Goal: Transaction & Acquisition: Book appointment/travel/reservation

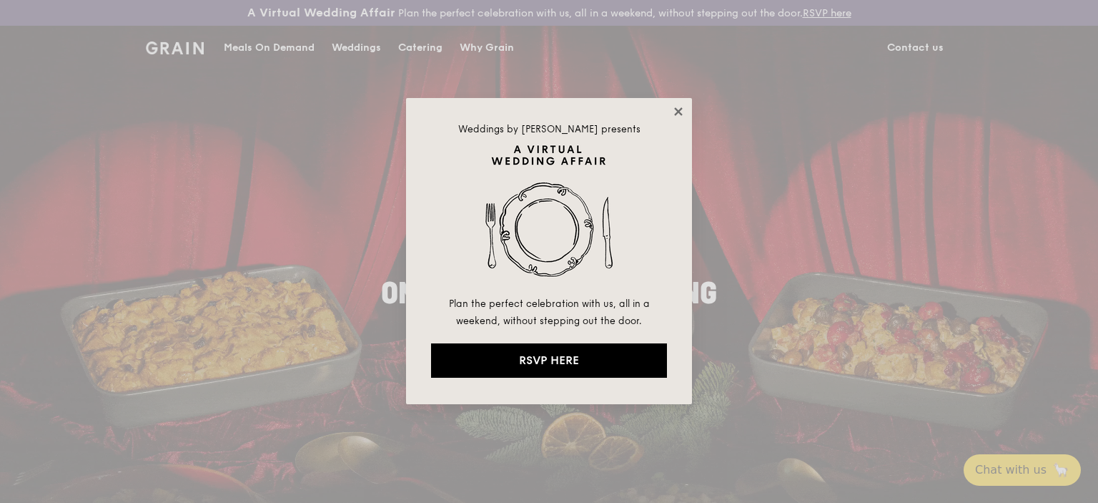
click at [682, 111] on icon at bounding box center [678, 111] width 13 height 13
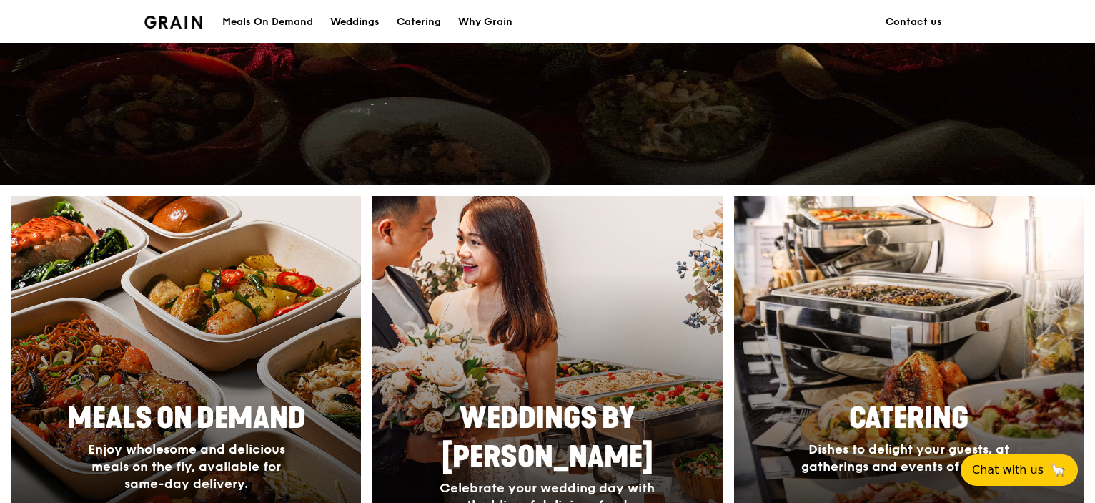
scroll to position [500, 0]
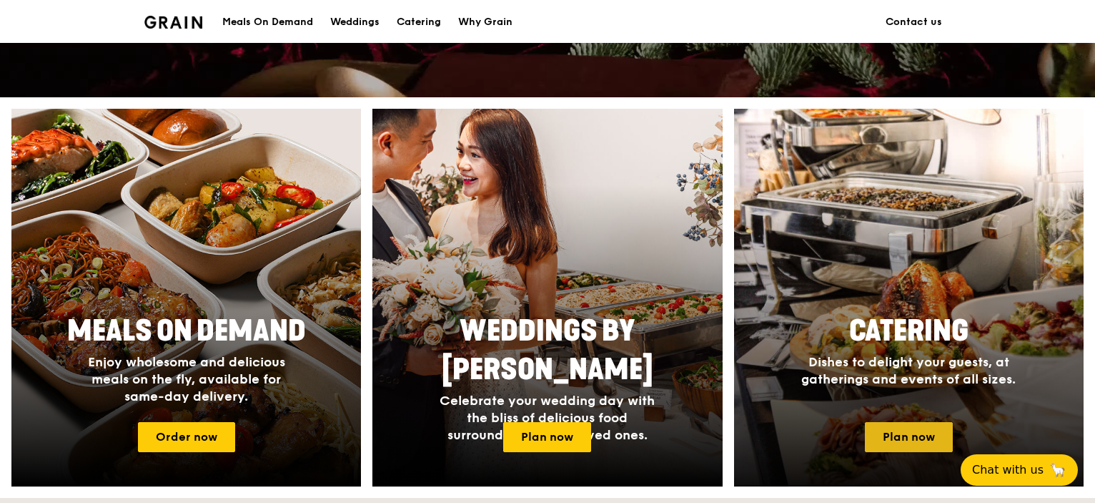
click at [904, 423] on link "Plan now" at bounding box center [909, 437] width 88 height 30
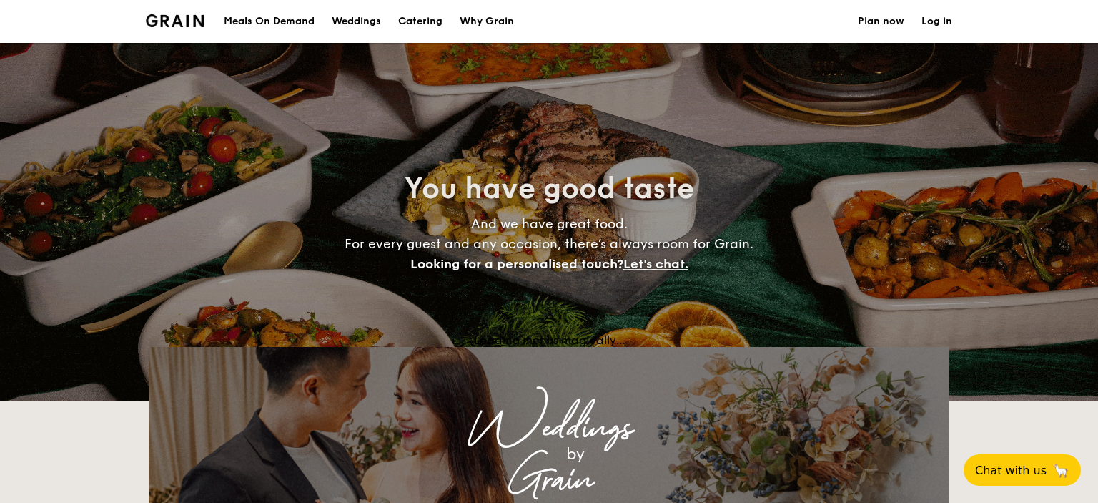
select select
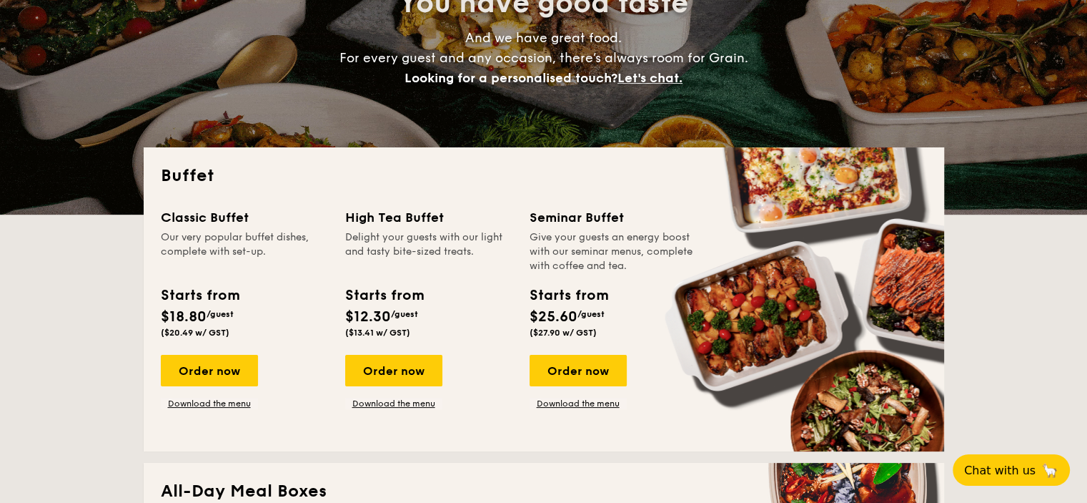
scroll to position [357, 0]
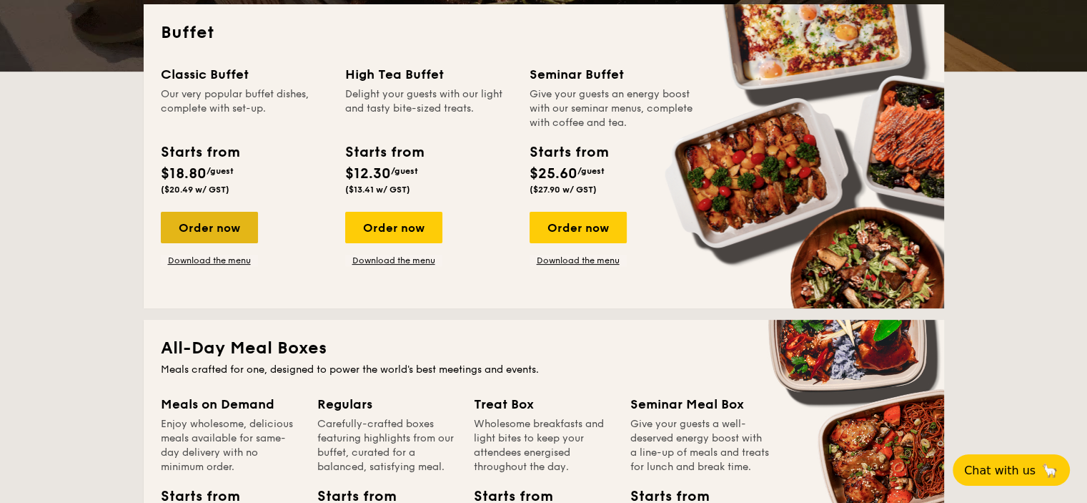
click at [211, 224] on div "Order now" at bounding box center [209, 227] width 97 height 31
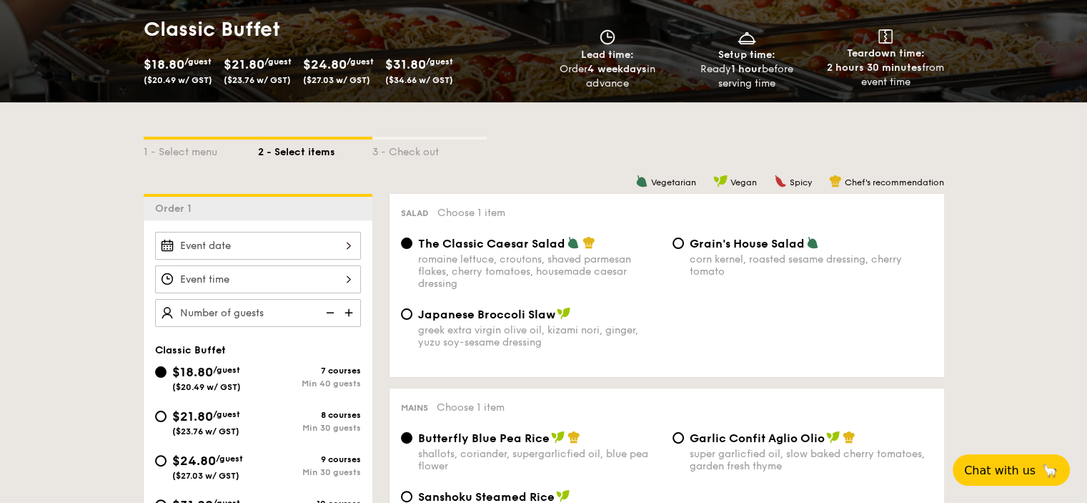
scroll to position [286, 0]
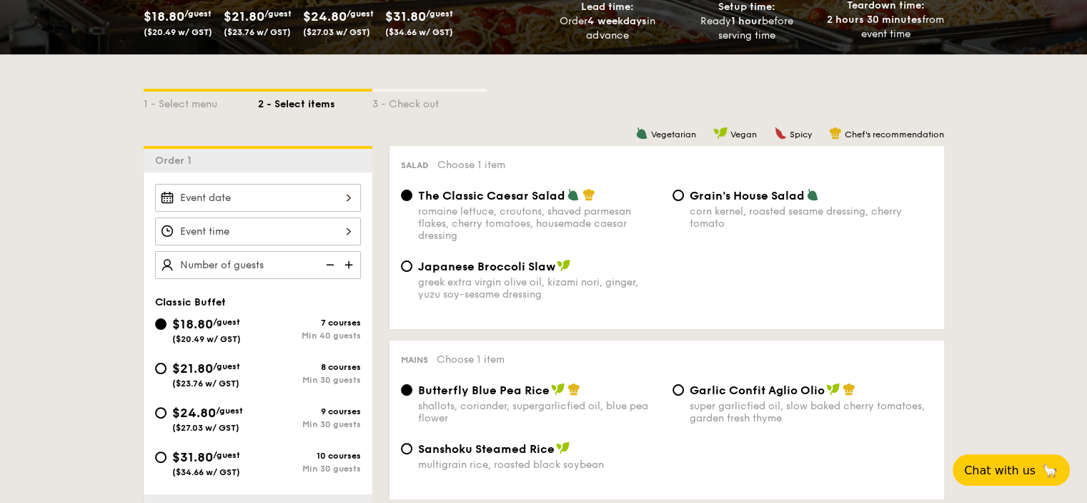
click at [169, 361] on div "$21.80 /guest ($23.76 w/ GST)" at bounding box center [206, 373] width 103 height 30
click at [167, 362] on input "$21.80 /guest ($23.76 w/ GST) 8 courses Min 30 guests" at bounding box center [160, 367] width 11 height 11
radio input "true"
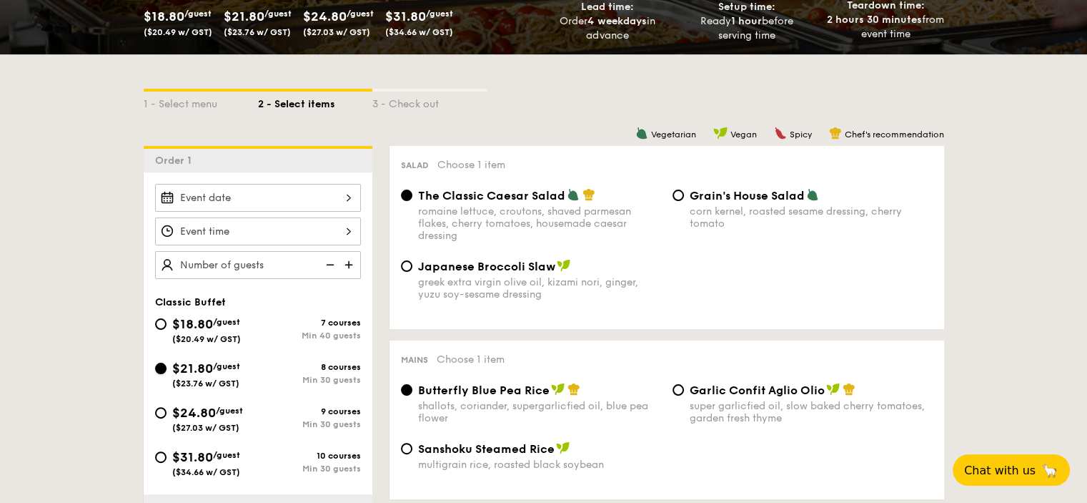
radio input "true"
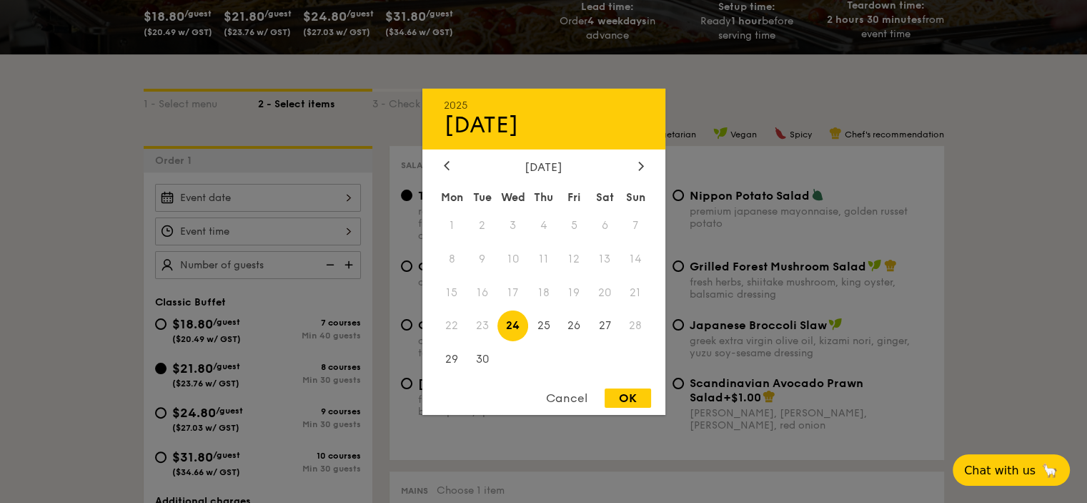
click at [343, 196] on div "2025 Sep 24 September 2025 Mon Tue Wed Thu Fri Sat Sun 1 2 3 4 5 6 7 8 9 10 11 …" at bounding box center [258, 198] width 206 height 28
click at [646, 405] on div "OK" at bounding box center [628, 397] width 46 height 19
type input "Sep 24, 2025"
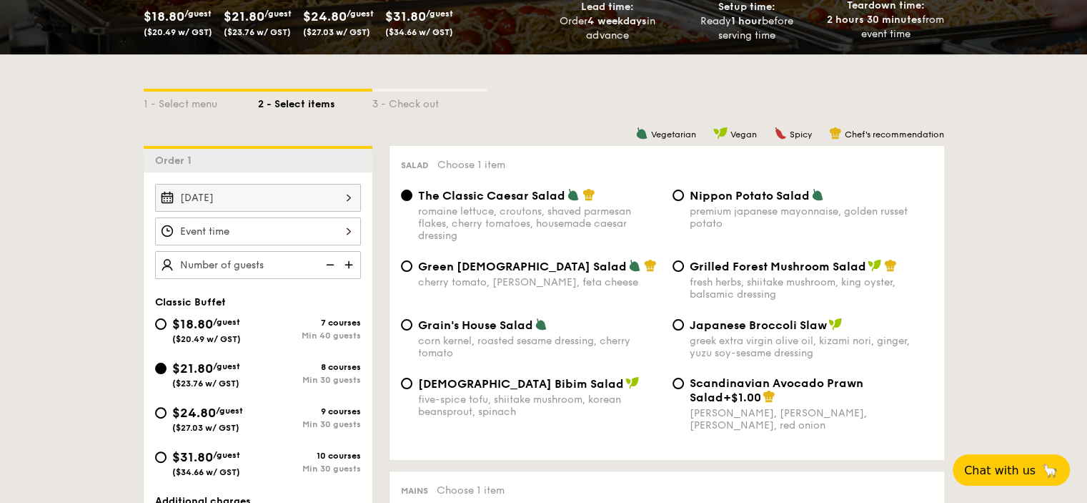
select select
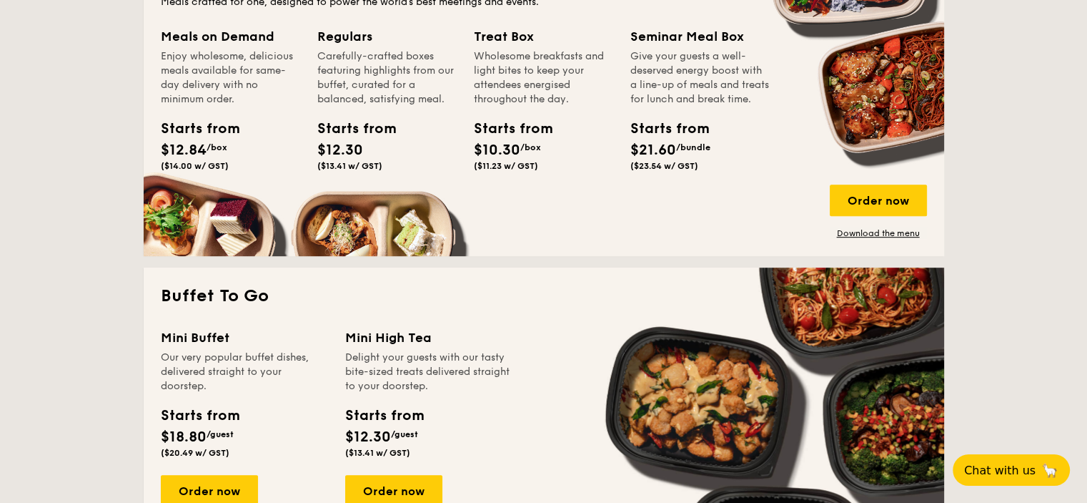
scroll to position [887, 0]
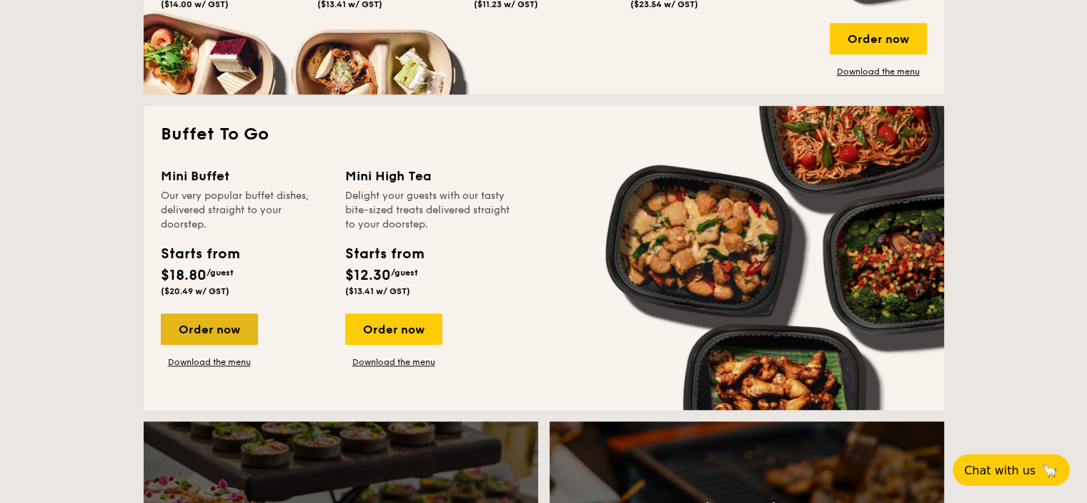
click at [217, 323] on div "Order now" at bounding box center [209, 328] width 97 height 31
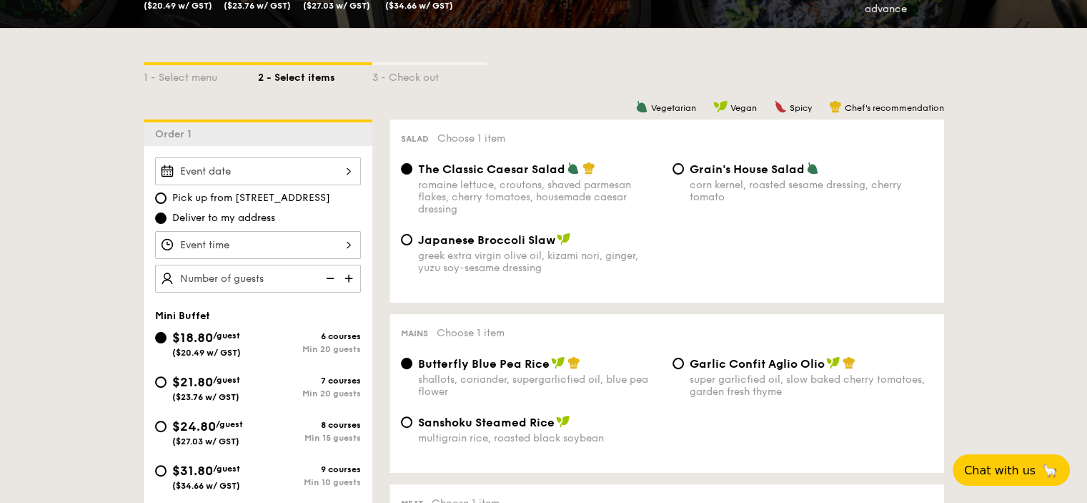
scroll to position [429, 0]
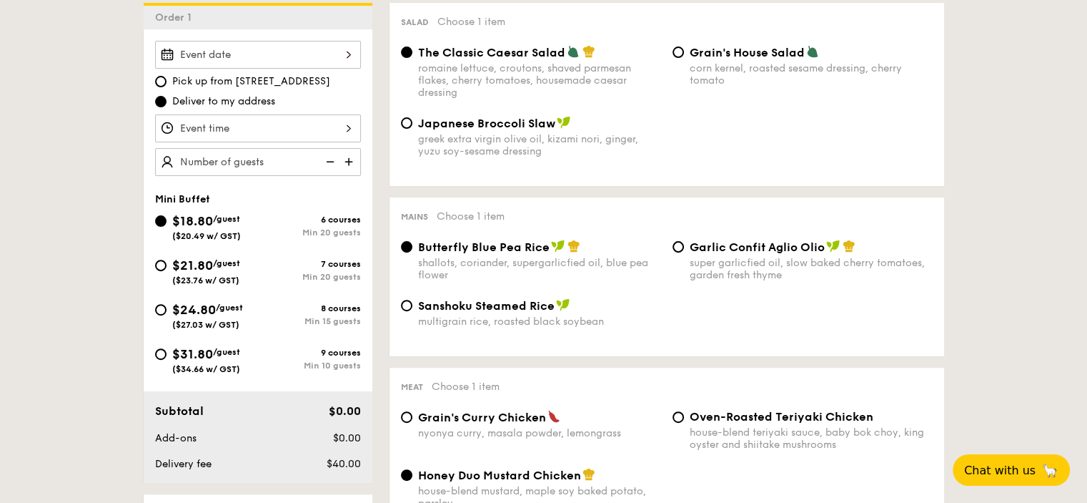
click at [294, 277] on div "Min 20 guests" at bounding box center [309, 277] width 103 height 10
click at [167, 271] on input "$21.80 /guest ($23.76 w/ GST) 7 courses Min 20 guests" at bounding box center [160, 265] width 11 height 11
radio input "true"
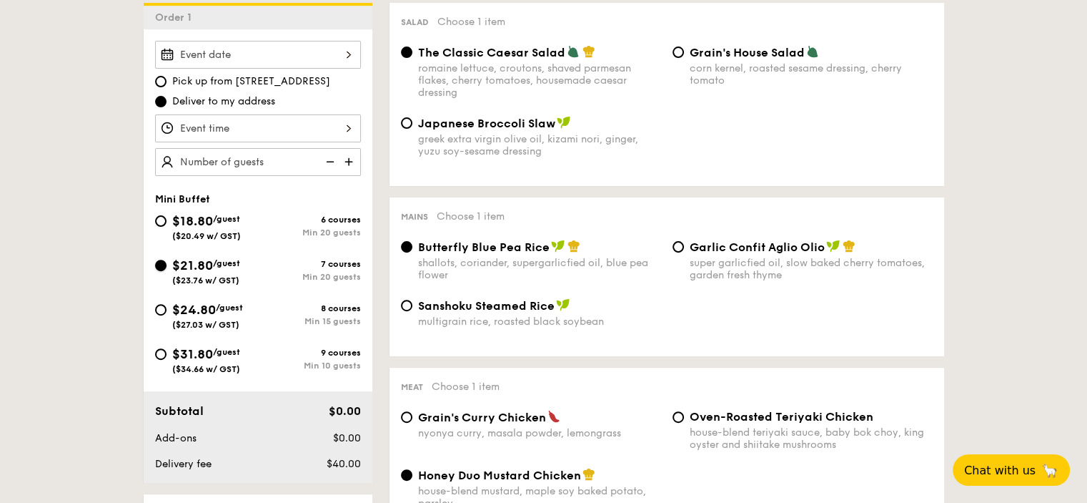
radio input "false"
radio input "true"
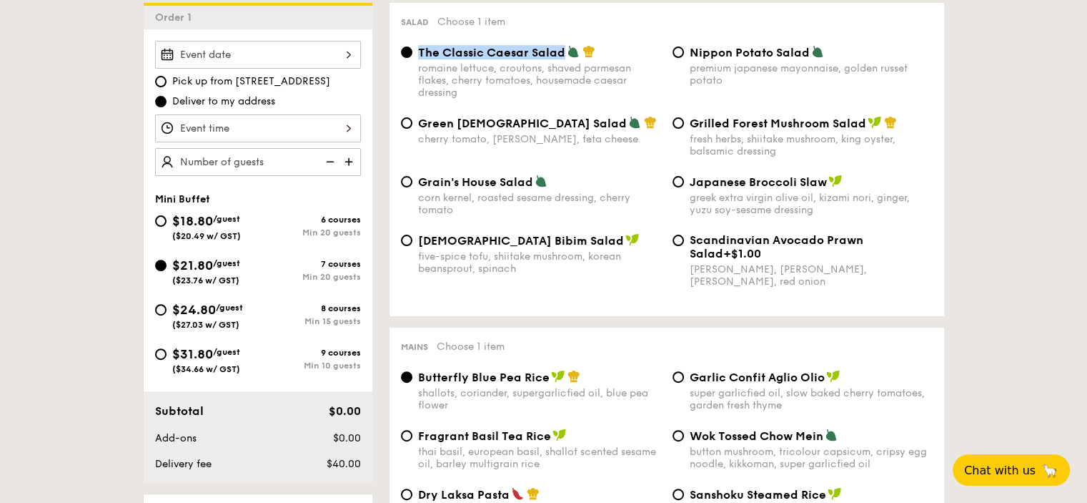
drag, startPoint x: 563, startPoint y: 51, endPoint x: 412, endPoint y: 56, distance: 151.7
click at [412, 56] on div "The Classic Caesar Salad romaine lettuce, croutons, shaved parmesan flakes, che…" at bounding box center [531, 72] width 272 height 54
copy span "The Classic Caesar Salad"
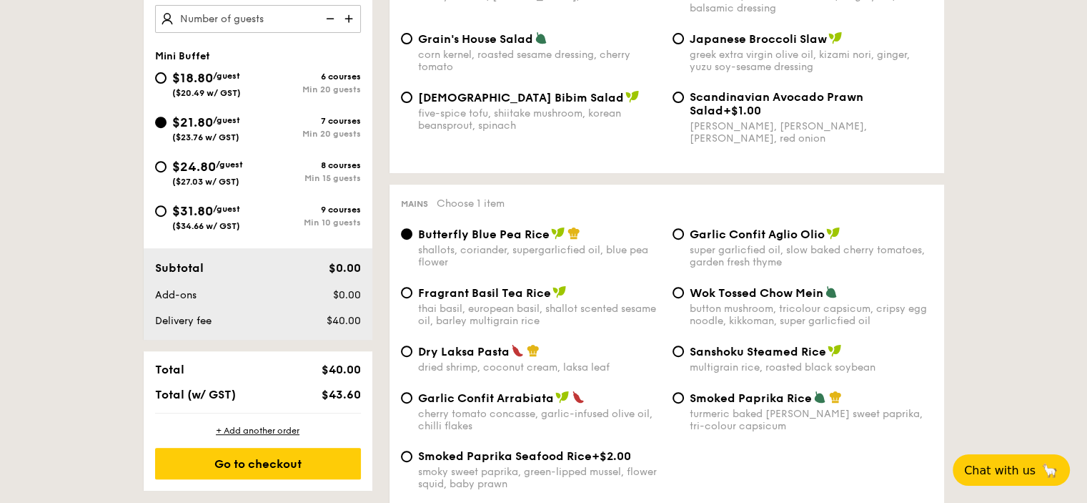
scroll to position [715, 0]
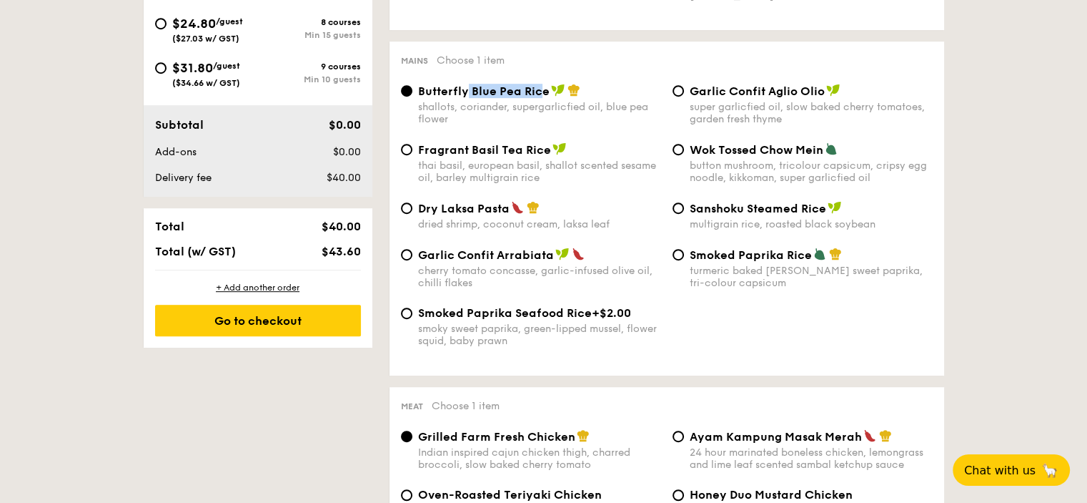
drag, startPoint x: 543, startPoint y: 96, endPoint x: 465, endPoint y: 94, distance: 78.0
click at [465, 94] on span "Butterfly Blue Pea Rice" at bounding box center [484, 91] width 132 height 14
drag, startPoint x: 546, startPoint y: 97, endPoint x: 419, endPoint y: 88, distance: 127.6
click at [419, 88] on div "Butterfly Blue Pea Rice" at bounding box center [539, 91] width 243 height 14
copy span "Butterfly Blue Pea Rice"
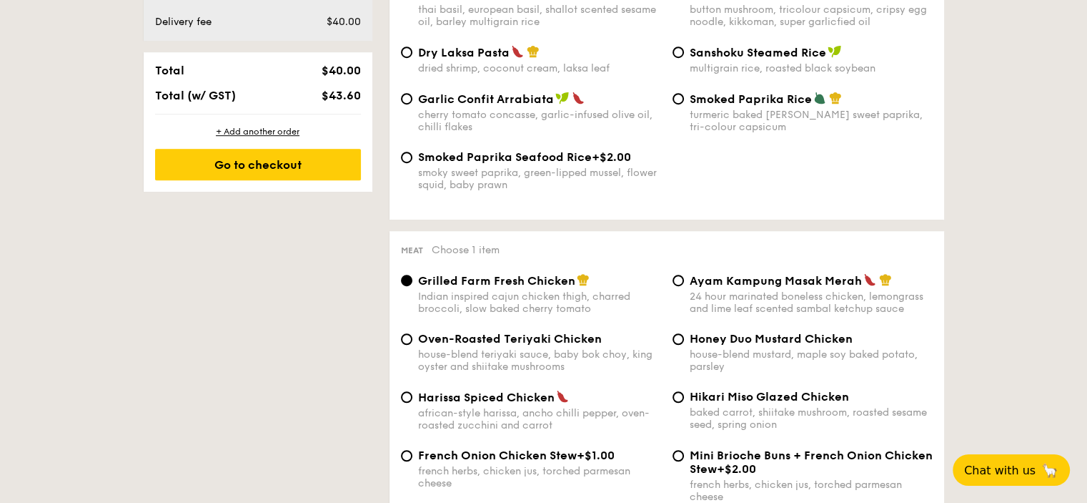
scroll to position [1001, 0]
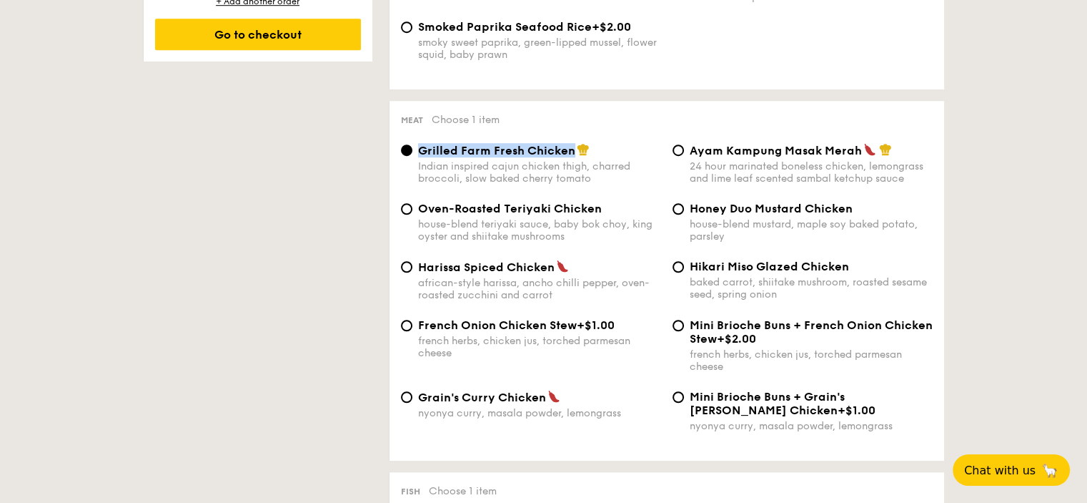
drag, startPoint x: 571, startPoint y: 160, endPoint x: 412, endPoint y: 162, distance: 159.4
click at [412, 162] on div "Grilled Farm Fresh Chicken Indian inspired cajun chicken thigh, charred broccol…" at bounding box center [531, 163] width 272 height 41
copy label "Grilled Farm Fresh Chicken"
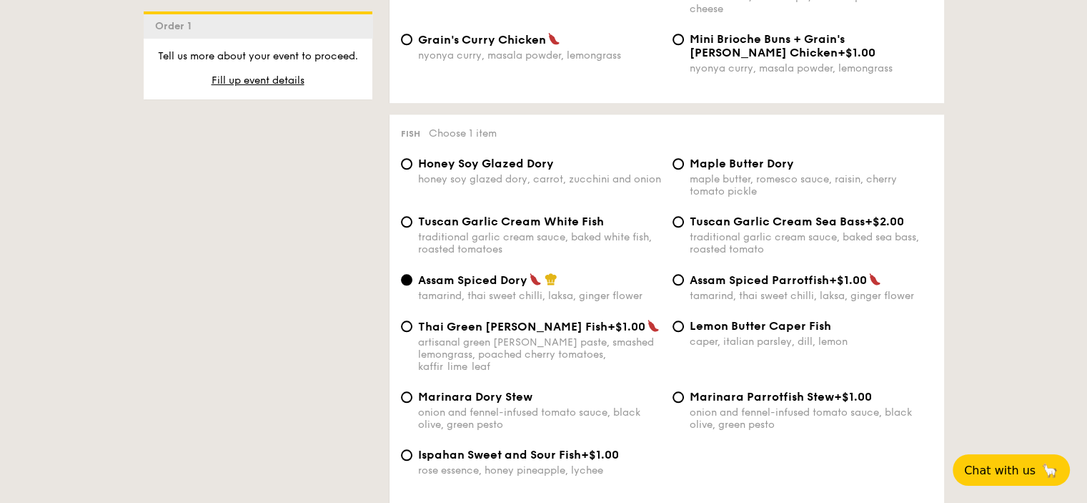
scroll to position [1430, 0]
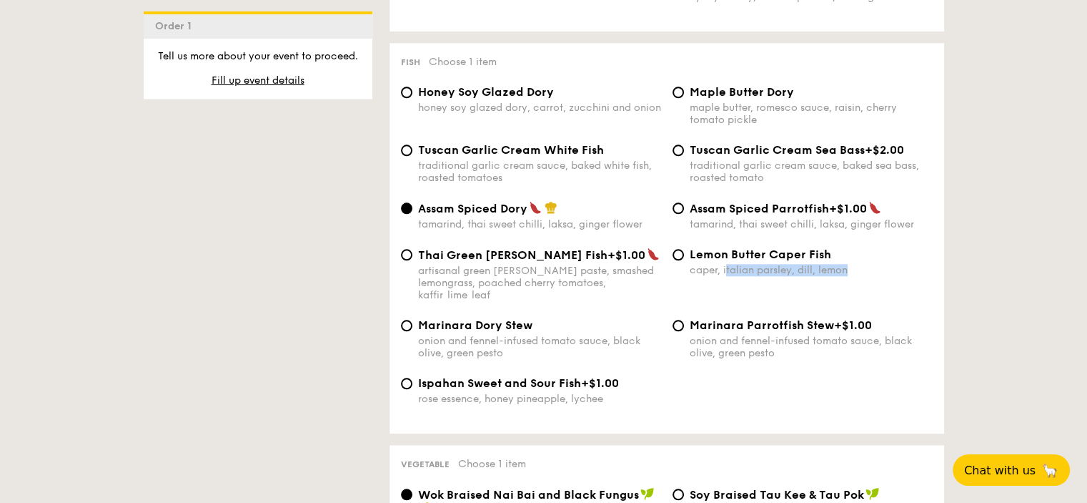
drag, startPoint x: 846, startPoint y: 285, endPoint x: 726, endPoint y: 287, distance: 120.1
click at [726, 276] on div "caper, italian parsley, dill, lemon" at bounding box center [811, 270] width 243 height 12
click at [869, 261] on div "Lemon Butter Caper Fish" at bounding box center [811, 254] width 243 height 14
click at [684, 260] on input "Lemon Butter Caper Fish caper, italian parsley, dill, lemon" at bounding box center [678, 254] width 11 height 11
radio input "true"
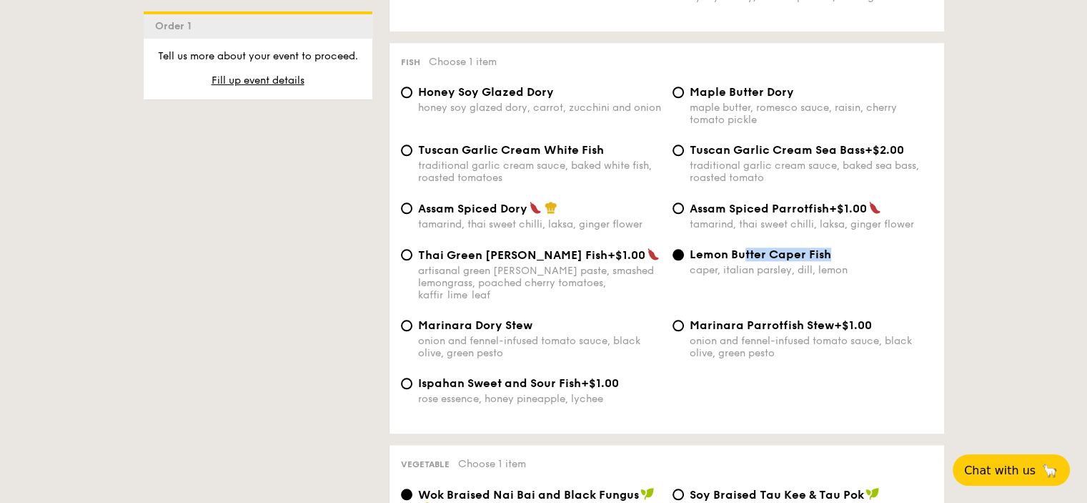
drag, startPoint x: 831, startPoint y: 265, endPoint x: 740, endPoint y: 268, distance: 91.6
click at [741, 261] on div "Lemon Butter Caper Fish" at bounding box center [811, 254] width 243 height 14
drag, startPoint x: 794, startPoint y: 106, endPoint x: 689, endPoint y: 101, distance: 104.5
click at [690, 99] on div "Maple Butter Dory" at bounding box center [811, 92] width 243 height 14
copy span "Maple Butter Dory"
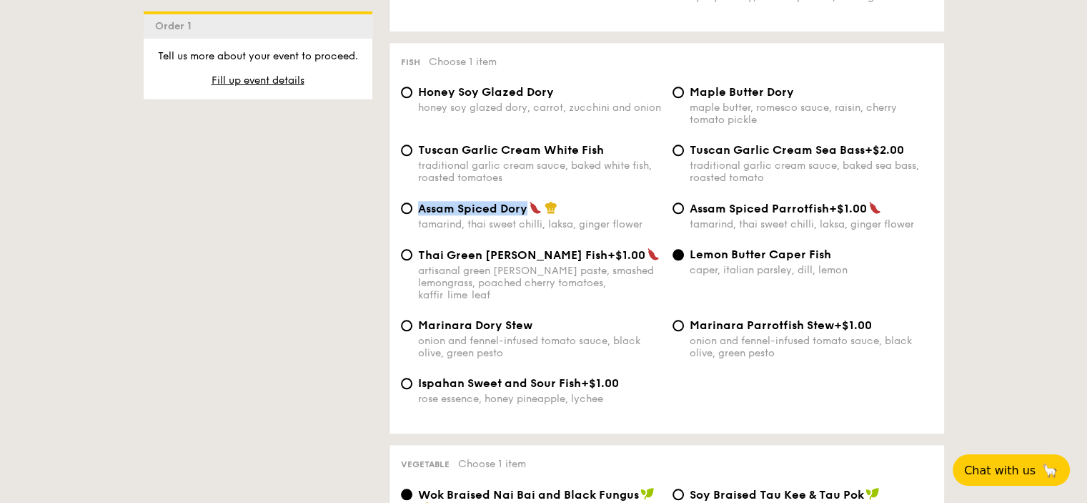
drag, startPoint x: 526, startPoint y: 219, endPoint x: 396, endPoint y: 215, distance: 130.2
click at [396, 215] on div "Assam Spiced Dory tamarind, thai sweet chilli, laksa, ginger flower" at bounding box center [531, 215] width 272 height 29
copy label "Assam Spiced Dory"
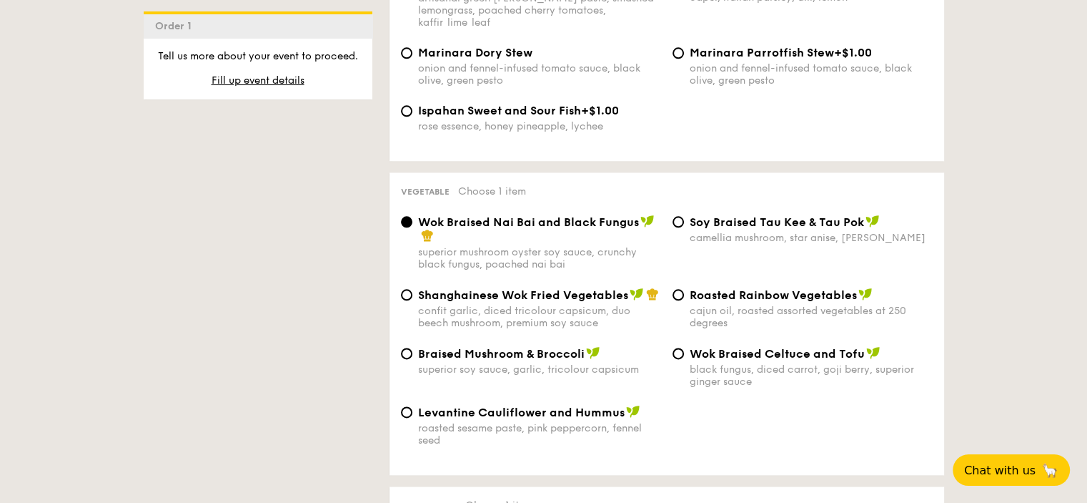
scroll to position [1787, 0]
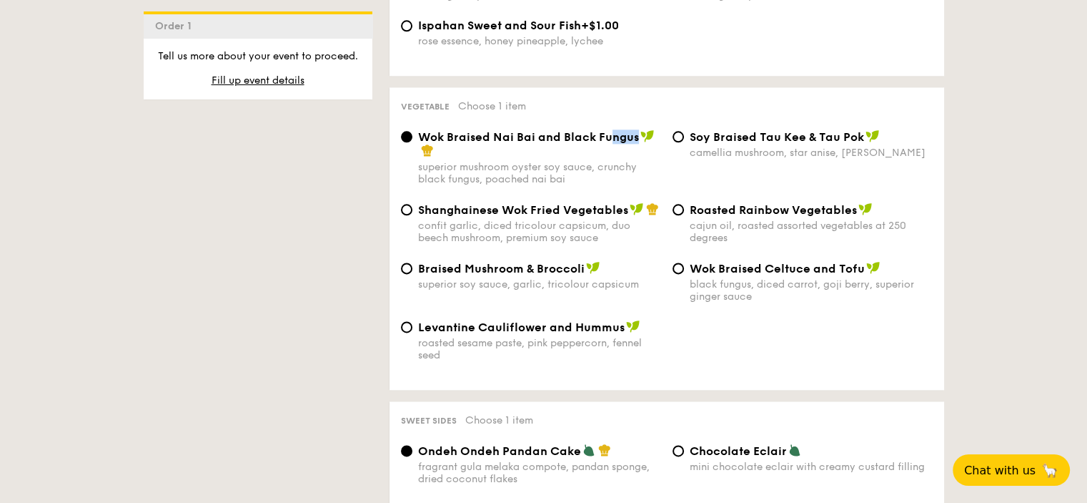
drag, startPoint x: 635, startPoint y: 139, endPoint x: 608, endPoint y: 143, distance: 26.7
click at [608, 143] on span "Wok Braised Nai Bai and Black Fungus" at bounding box center [528, 137] width 221 height 14
drag, startPoint x: 853, startPoint y: 212, endPoint x: 689, endPoint y: 211, distance: 163.7
click at [690, 211] on span "Roasted Rainbow Vegetables" at bounding box center [773, 210] width 167 height 14
drag, startPoint x: 635, startPoint y: 139, endPoint x: 414, endPoint y: 139, distance: 220.9
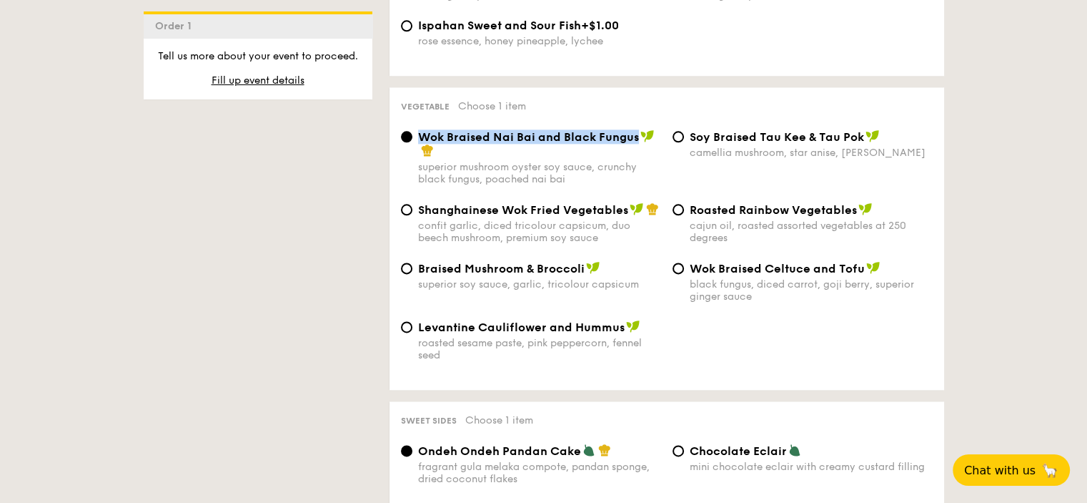
click at [414, 139] on div "Wok Braised Nai Bai and Black Fungus superior mushroom oyster soy sauce, crunch…" at bounding box center [531, 157] width 272 height 56
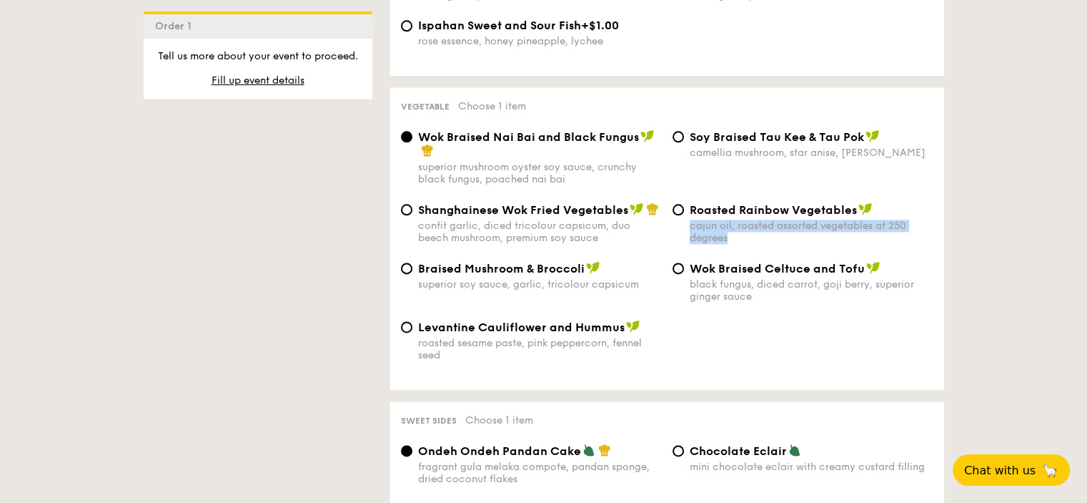
drag, startPoint x: 729, startPoint y: 245, endPoint x: 689, endPoint y: 236, distance: 40.9
click at [690, 236] on div "cajun oil, roasted assorted vegetables at 250 degrees" at bounding box center [811, 231] width 243 height 24
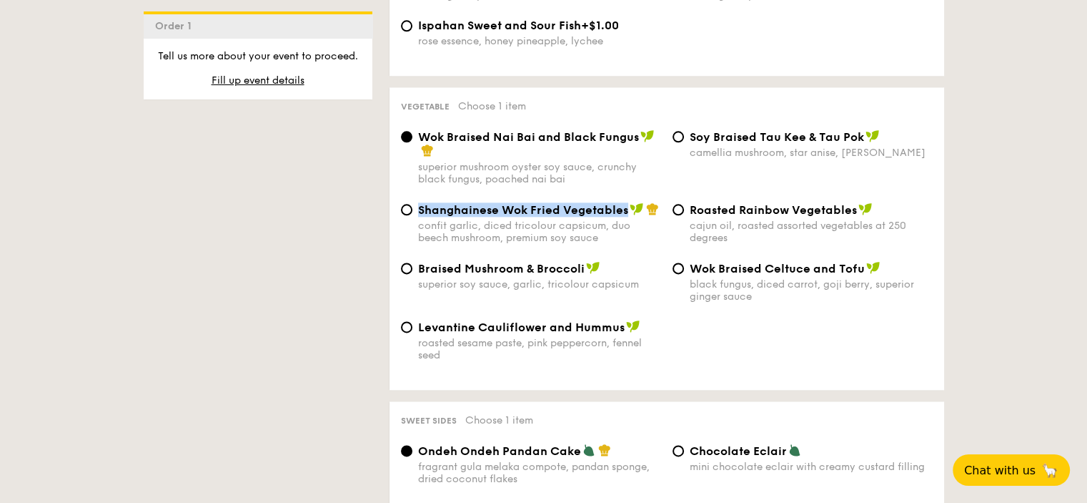
drag, startPoint x: 624, startPoint y: 213, endPoint x: 419, endPoint y: 212, distance: 205.2
click at [419, 212] on span "Shanghainese Wok Fried Vegetables" at bounding box center [523, 210] width 210 height 14
copy span "Shanghainese Wok Fried Vegetables"
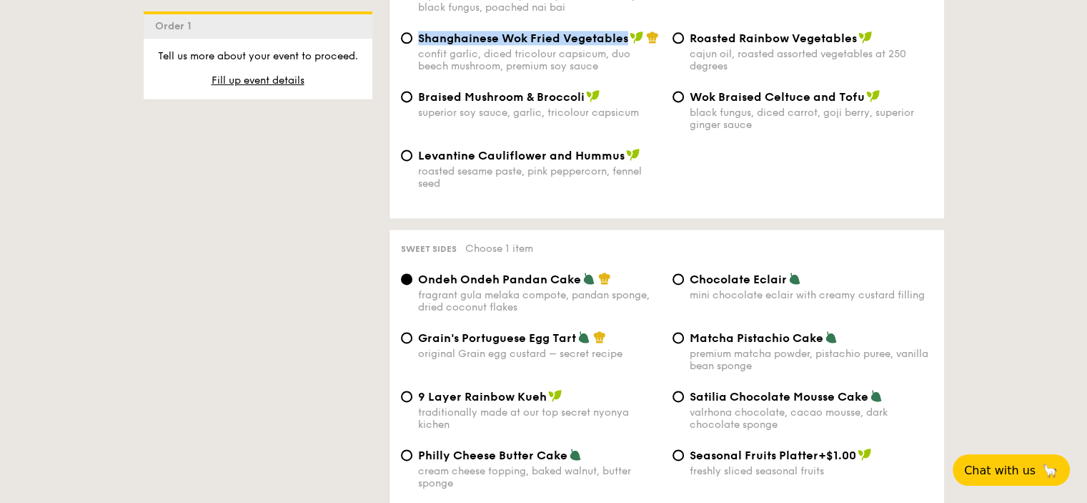
scroll to position [2002, 0]
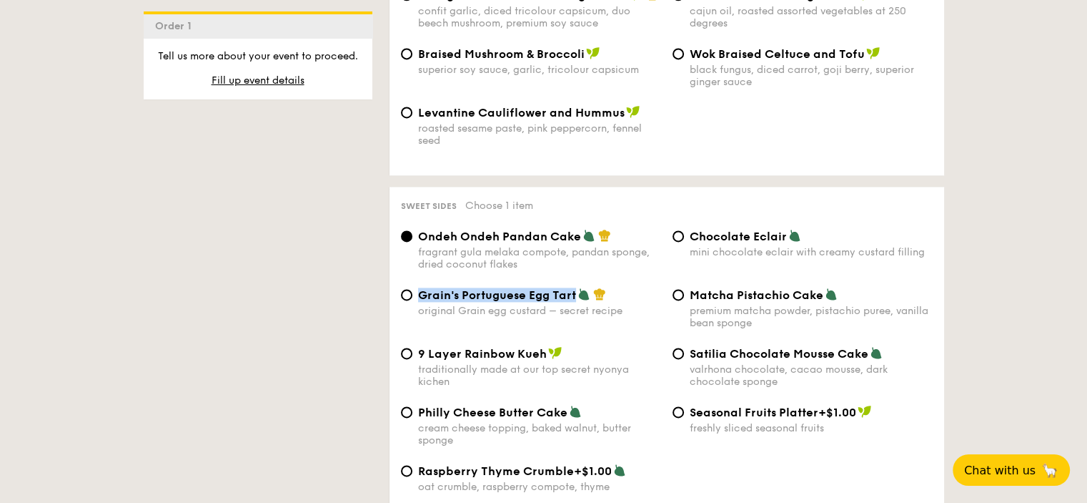
drag, startPoint x: 573, startPoint y: 305, endPoint x: 418, endPoint y: 305, distance: 155.9
click at [418, 302] on span "Grain's Portuguese Egg Tart" at bounding box center [497, 295] width 158 height 14
copy span "Grain's Portuguese Egg Tart"
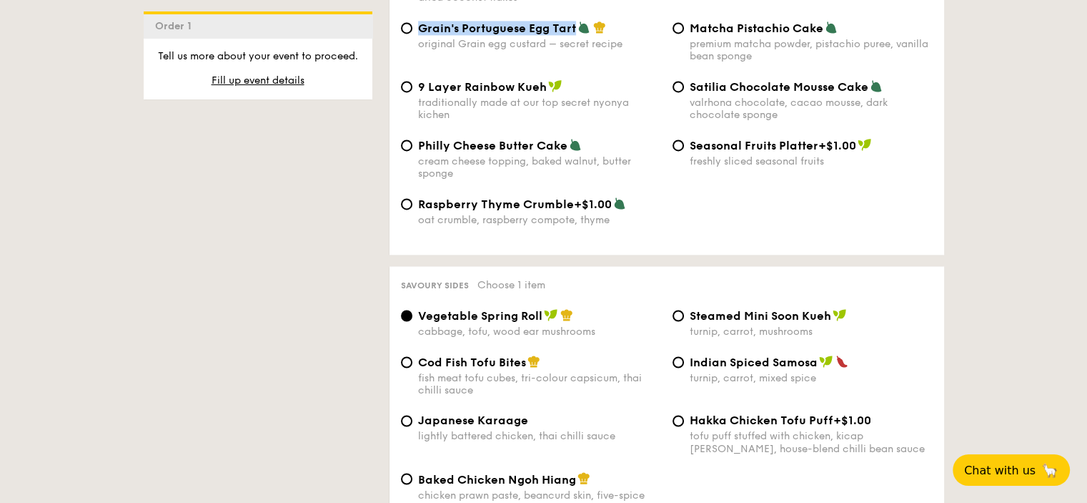
scroll to position [2359, 0]
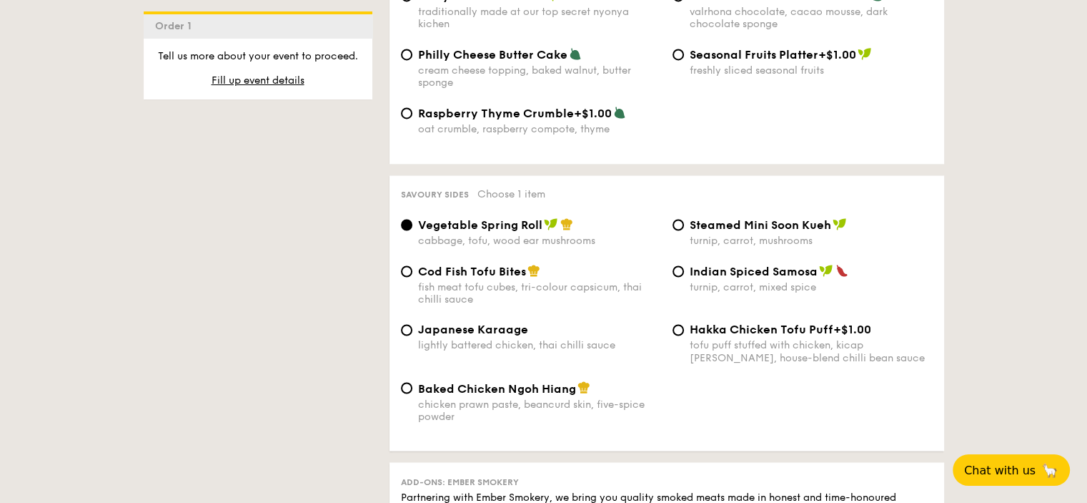
click at [538, 232] on span "Vegetable Spring Roll" at bounding box center [480, 225] width 124 height 14
click at [413, 230] on input "Vegetable Spring Roll cabbage, tofu, wood ear mushrooms" at bounding box center [406, 224] width 11 height 11
drag, startPoint x: 831, startPoint y: 340, endPoint x: 724, endPoint y: 390, distance: 118.0
click at [709, 360] on div "Hakka Chicken Tofu Puff +$1.00 tofu puff stuffed with chicken, kicap manis, hou…" at bounding box center [811, 342] width 243 height 41
click at [751, 420] on div "Baked Chicken Ngoh Hiang chicken prawn paste, beancurd skin, five-spice powder" at bounding box center [666, 409] width 543 height 59
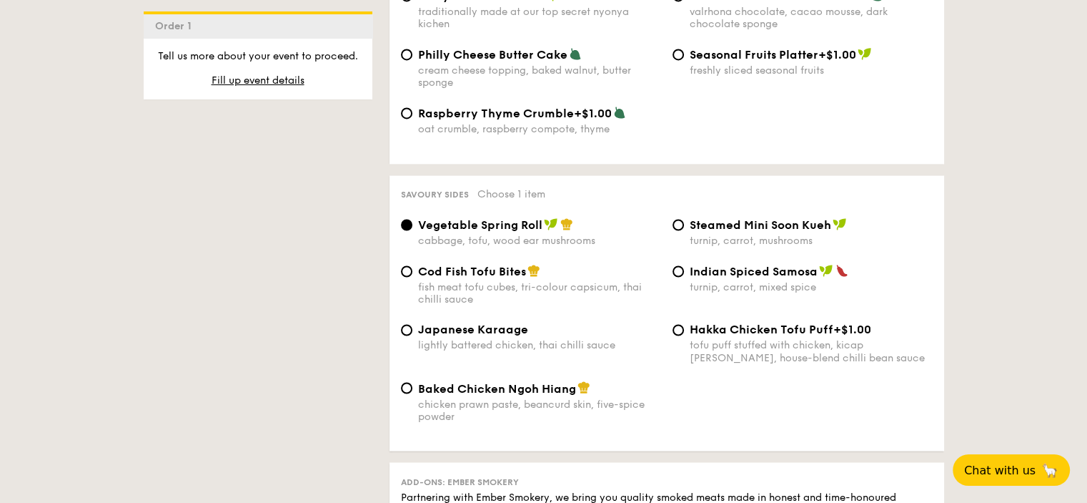
click at [834, 336] on span "+$1.00" at bounding box center [853, 329] width 38 height 14
click at [684, 335] on input "Hakka Chicken Tofu Puff +$1.00 tofu puff stuffed with chicken, kicap manis, hou…" at bounding box center [678, 329] width 11 height 11
radio input "true"
drag, startPoint x: 540, startPoint y: 237, endPoint x: 419, endPoint y: 232, distance: 121.0
click at [419, 232] on span "Vegetable Spring Roll" at bounding box center [480, 225] width 124 height 14
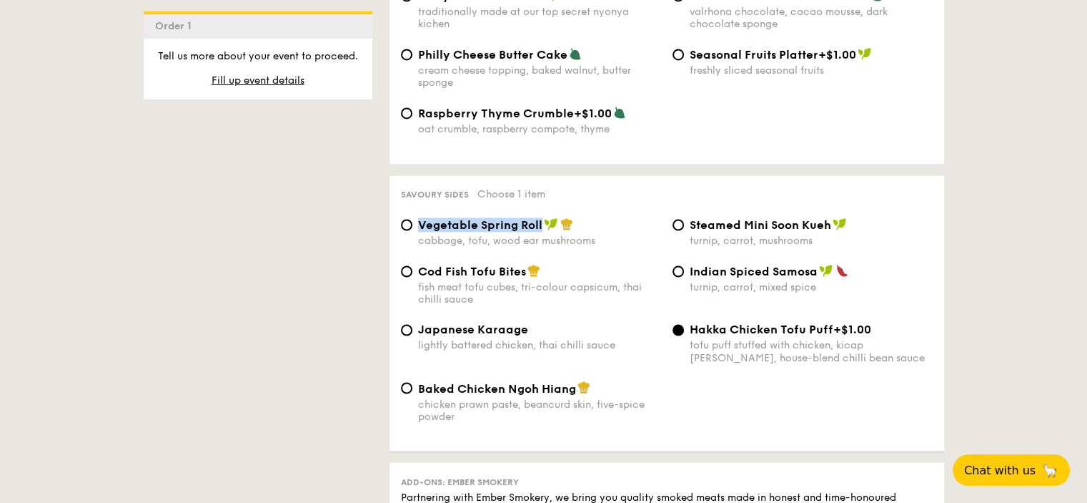
copy span "Vegetable Spring Roll"
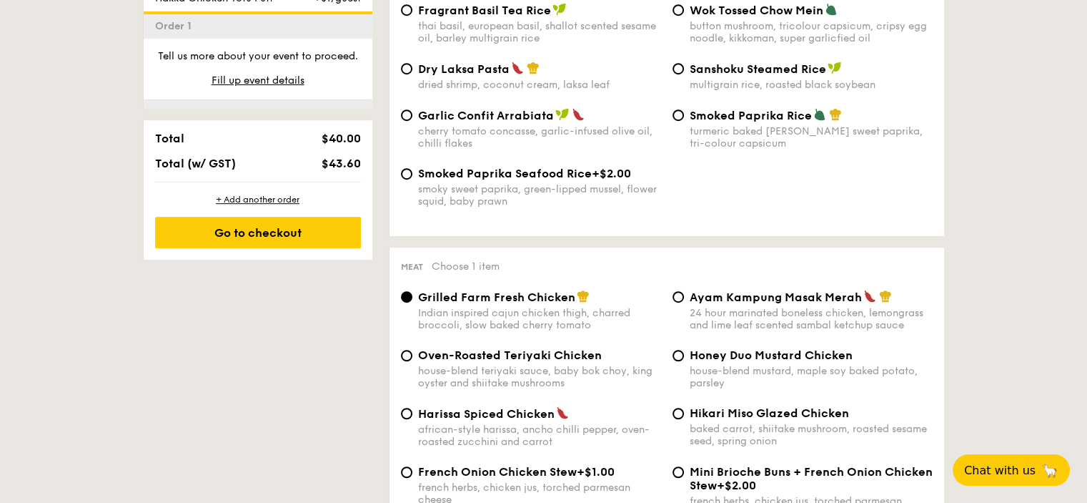
scroll to position [643, 0]
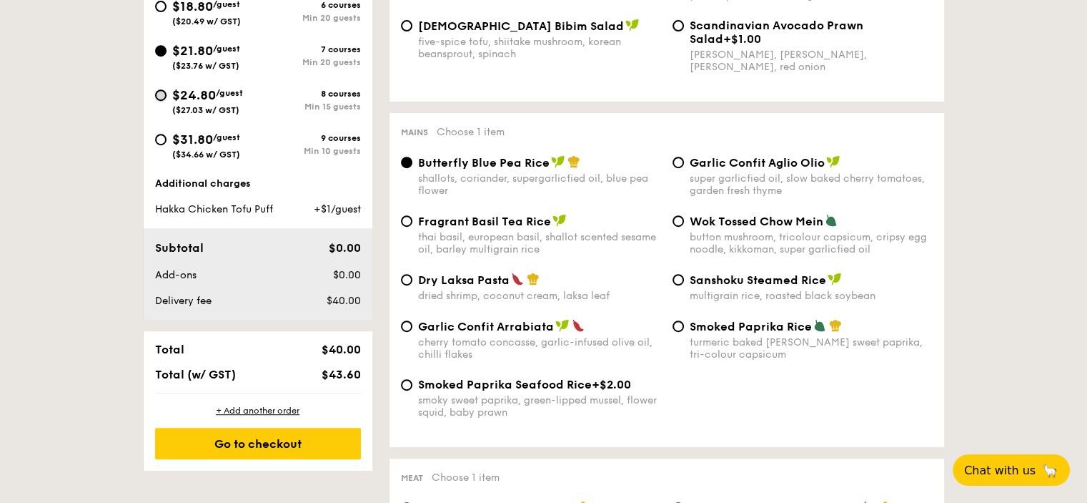
click at [161, 94] on input "$24.80 /guest ($27.03 w/ GST) 8 courses Min 15 guests" at bounding box center [160, 94] width 11 height 11
radio input "true"
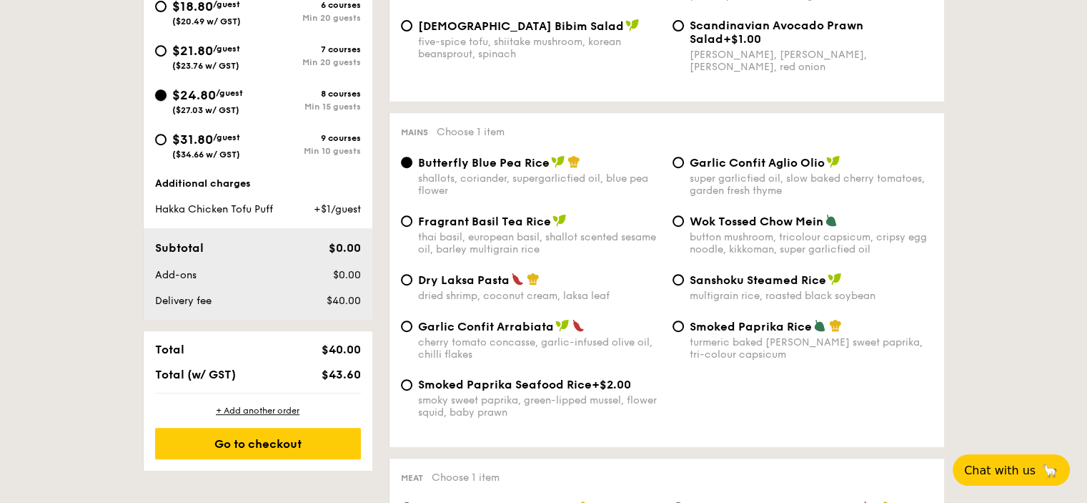
radio input "true"
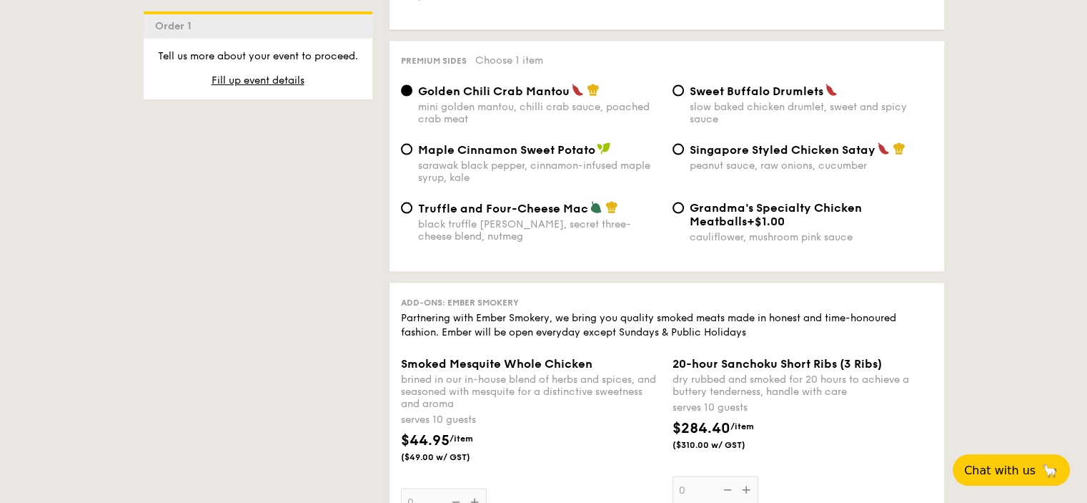
scroll to position [2788, 0]
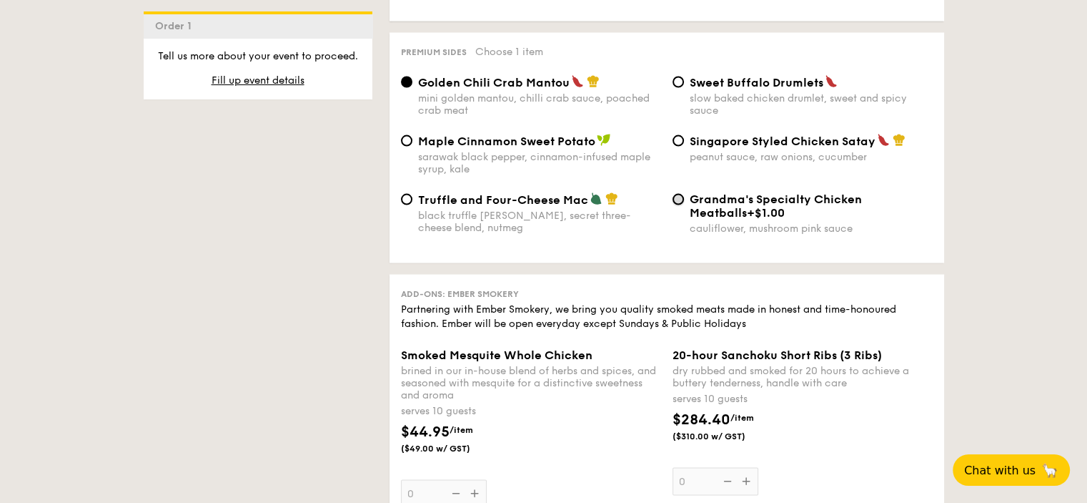
click at [677, 205] on input "Grandma's Specialty Chicken Meatballs +$1.00 cauliflower, mushroom pink sauce" at bounding box center [678, 199] width 11 height 11
radio input "true"
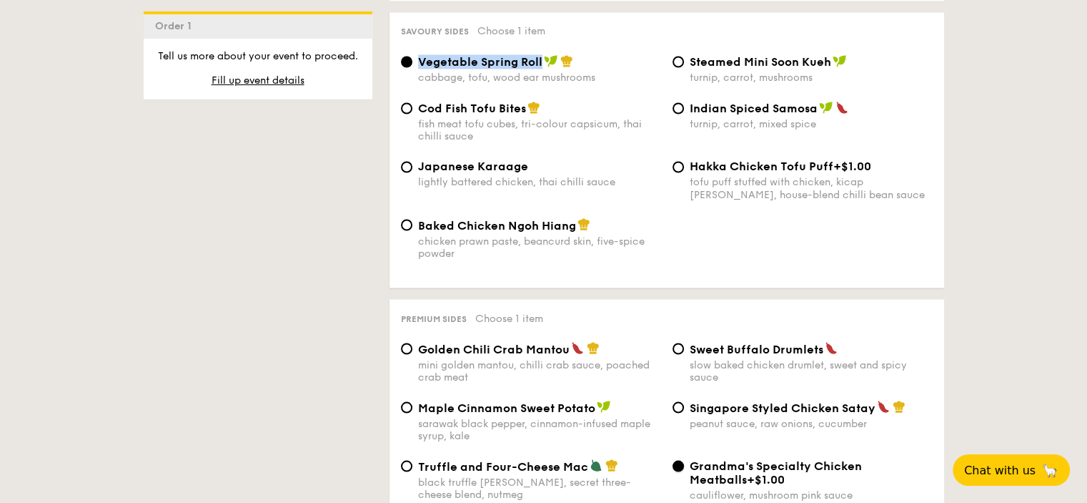
scroll to position [2717, 0]
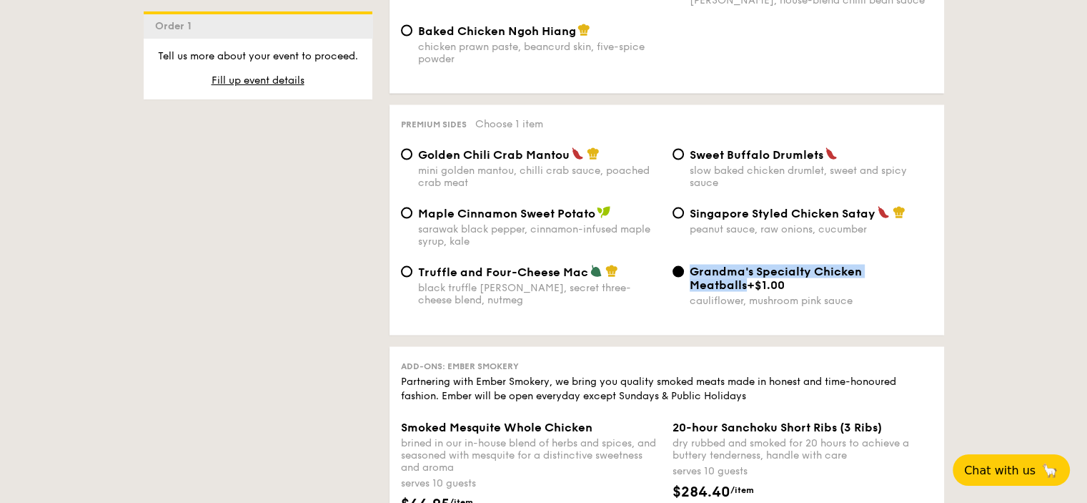
drag, startPoint x: 917, startPoint y: 289, endPoint x: 688, endPoint y: 292, distance: 229.5
click at [691, 287] on span "Grandma's Specialty Chicken Meatballs" at bounding box center [776, 277] width 172 height 27
copy span "Grandma's Specialty Chicken Meatballs"
